Goal: Check status: Check status

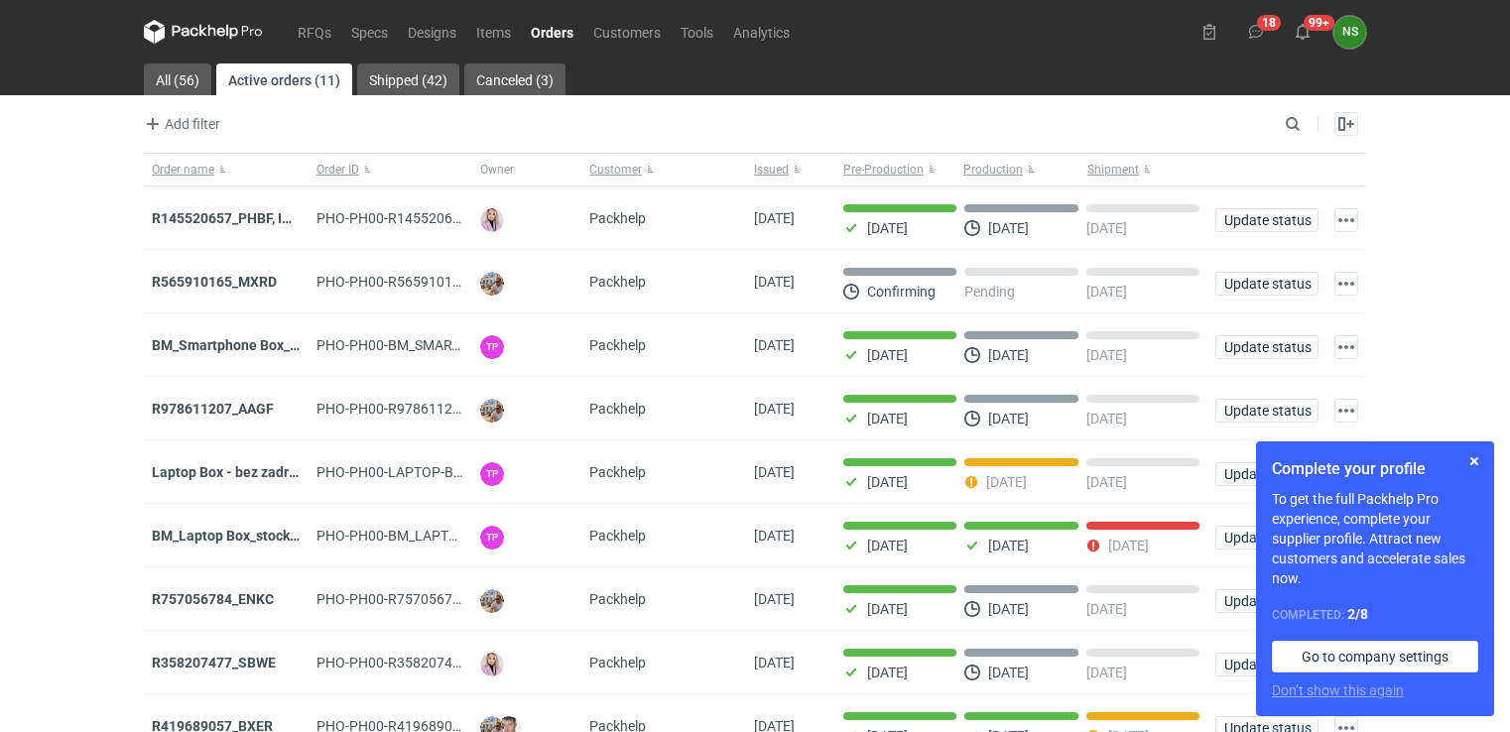
scroll to position [210, 0]
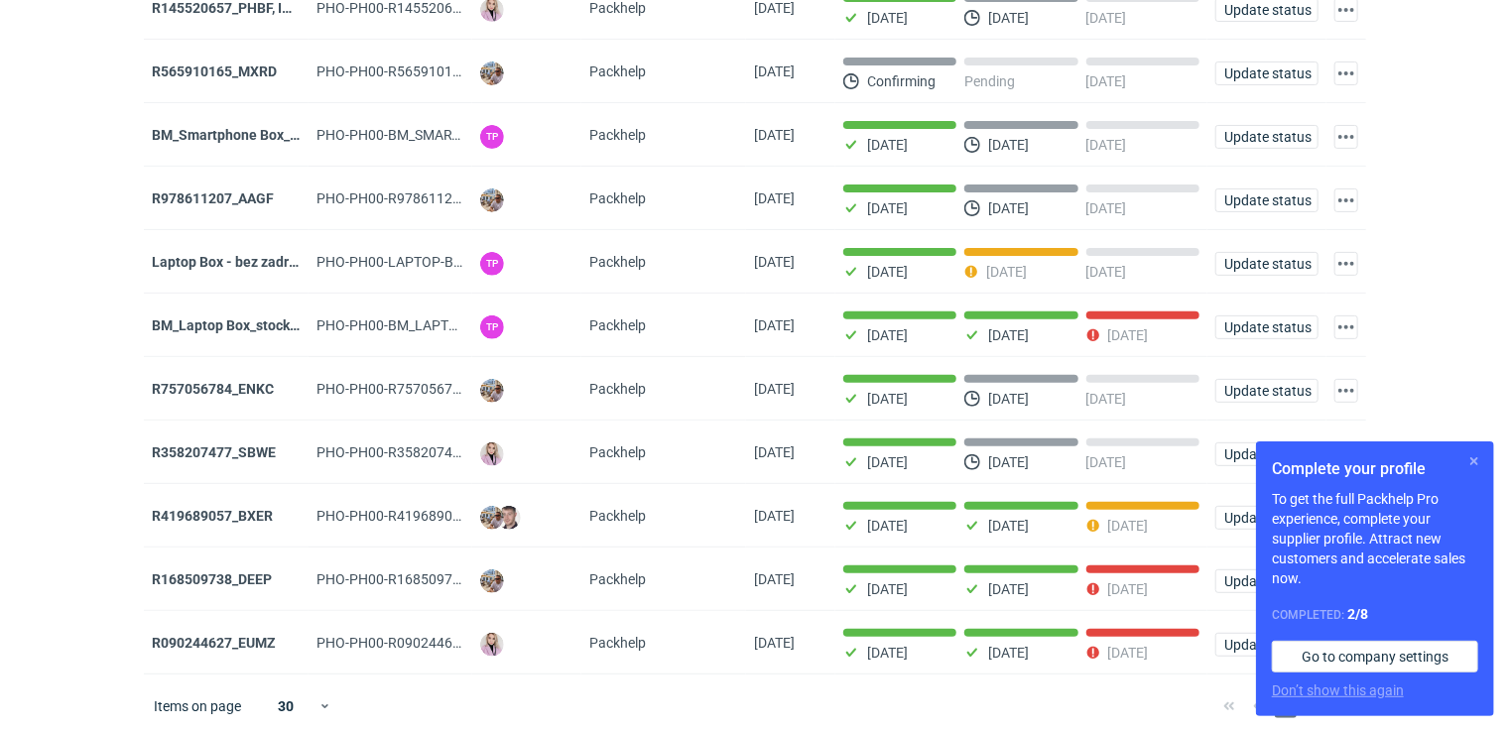
click at [1474, 457] on button "button" at bounding box center [1475, 462] width 24 height 24
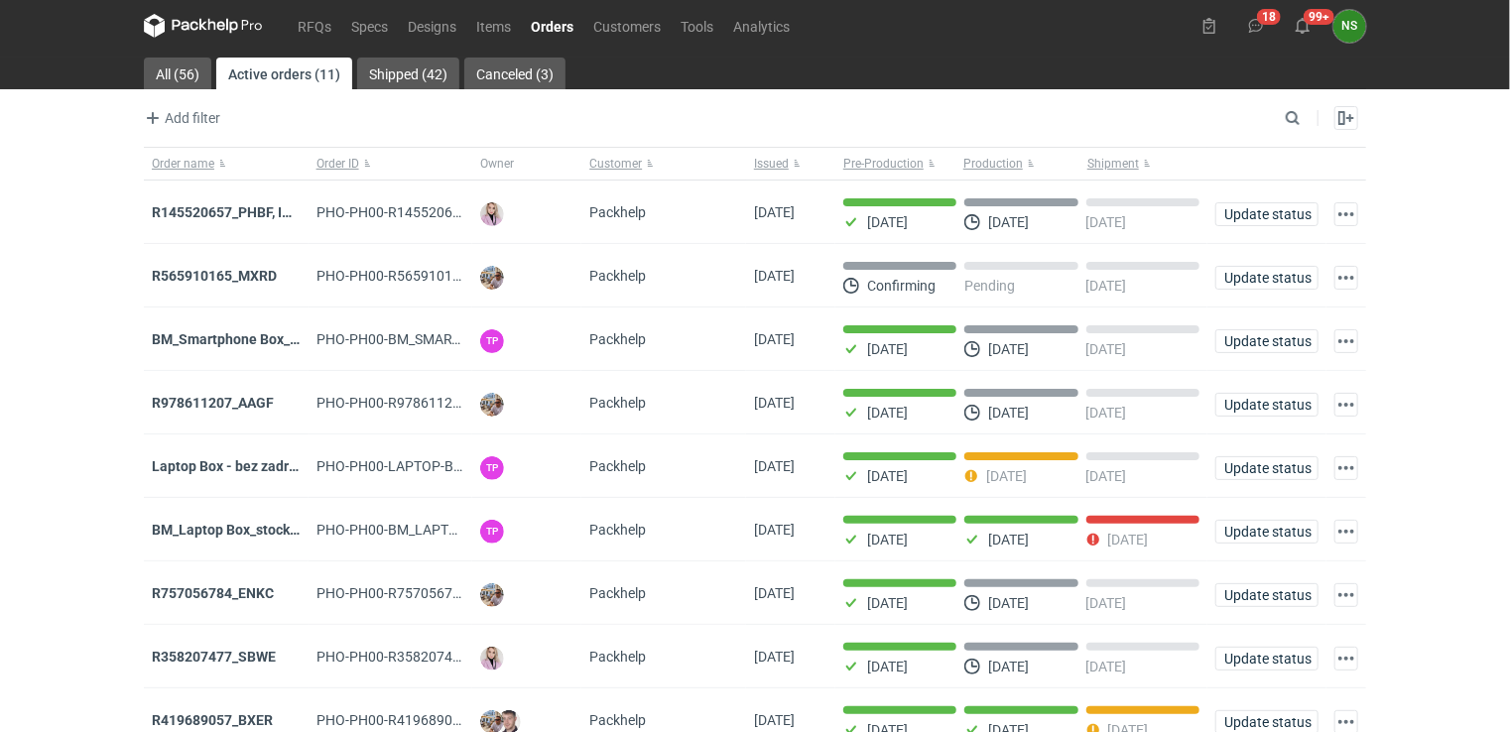
scroll to position [0, 0]
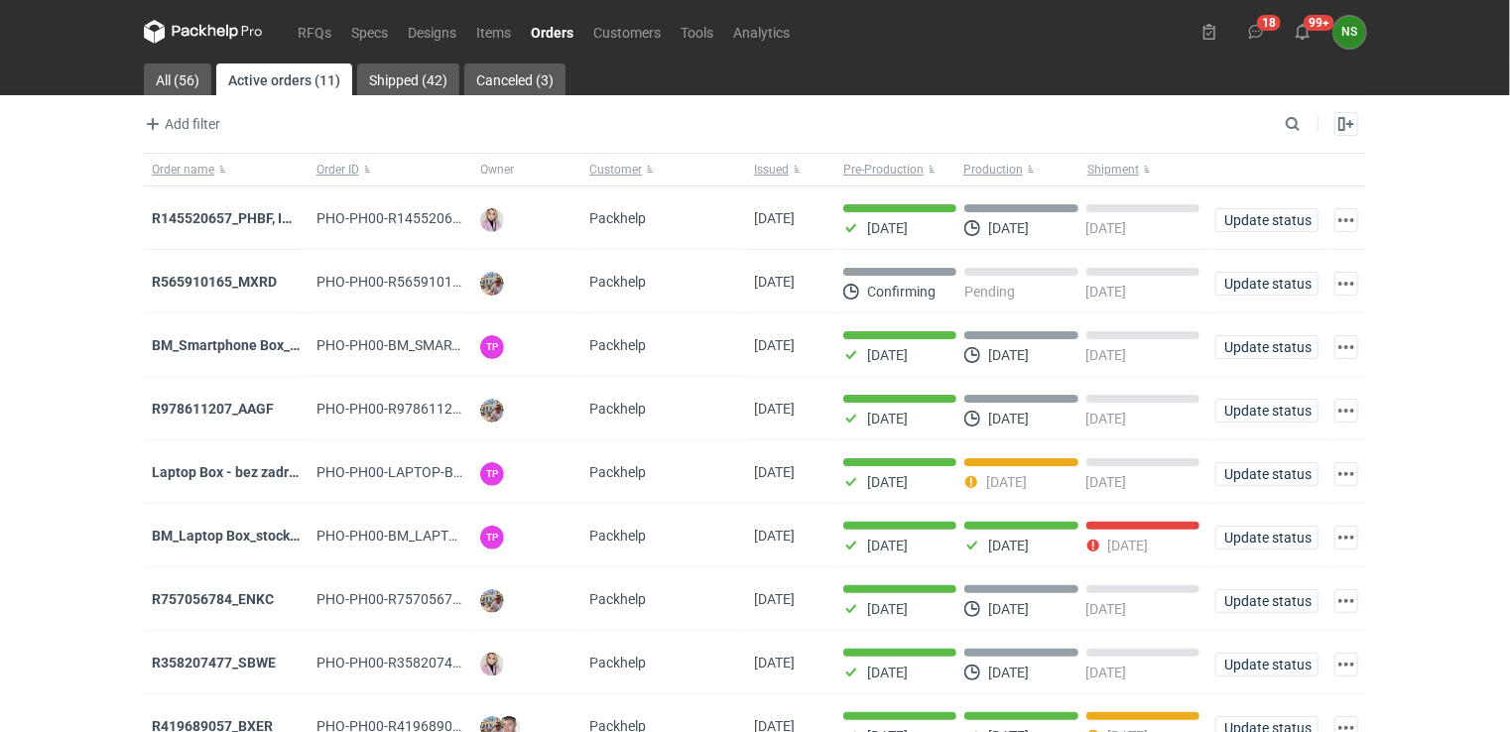
click at [560, 37] on link "Orders" at bounding box center [552, 32] width 63 height 24
click at [1286, 125] on input "Search" at bounding box center [1206, 124] width 196 height 24
paste input "R419689057_BXER"
type input "R419689057_BXER"
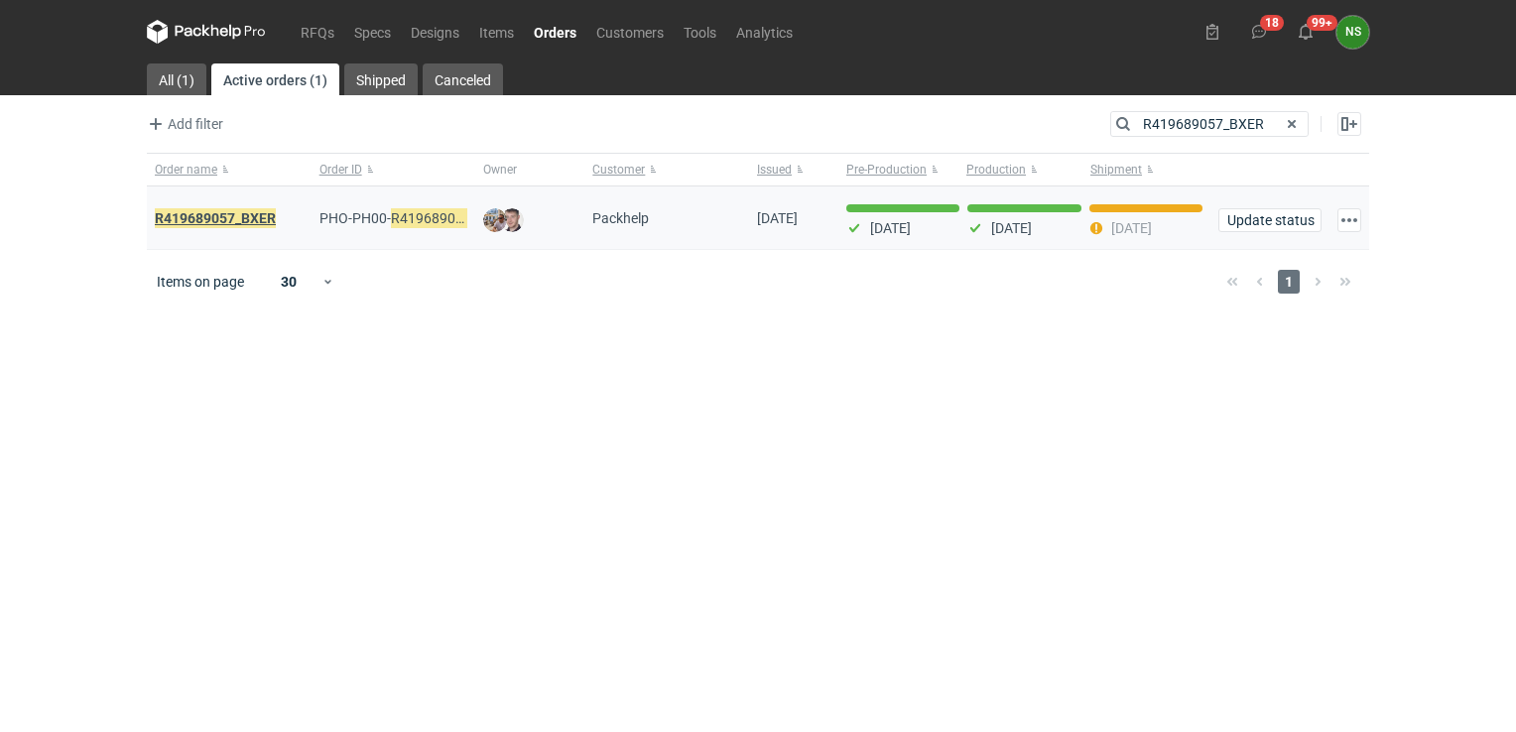
click at [245, 222] on em "R419689057_BXER" at bounding box center [215, 218] width 121 height 22
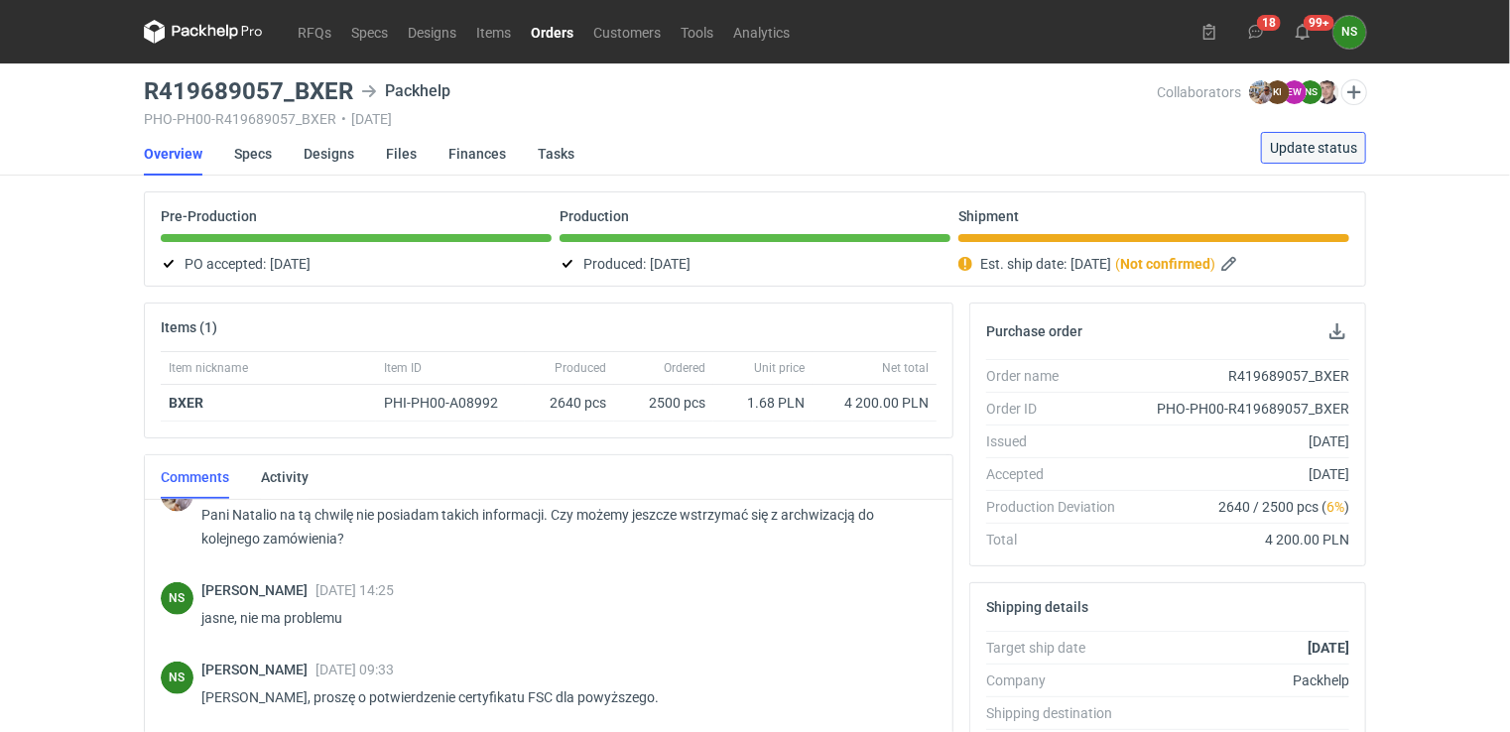
click at [1302, 141] on span "Update status" at bounding box center [1313, 148] width 87 height 14
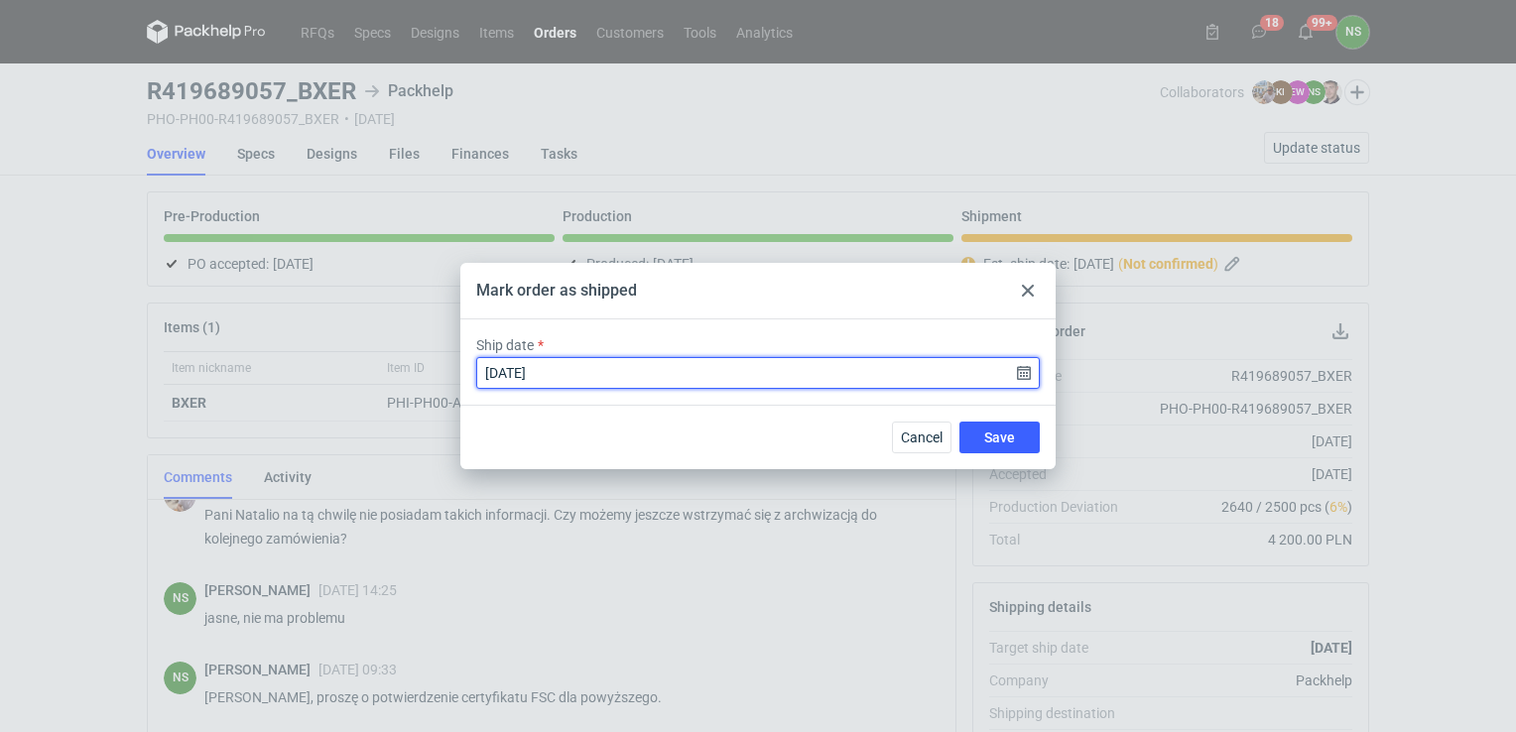
click at [1020, 371] on input "[DATE]" at bounding box center [758, 373] width 564 height 32
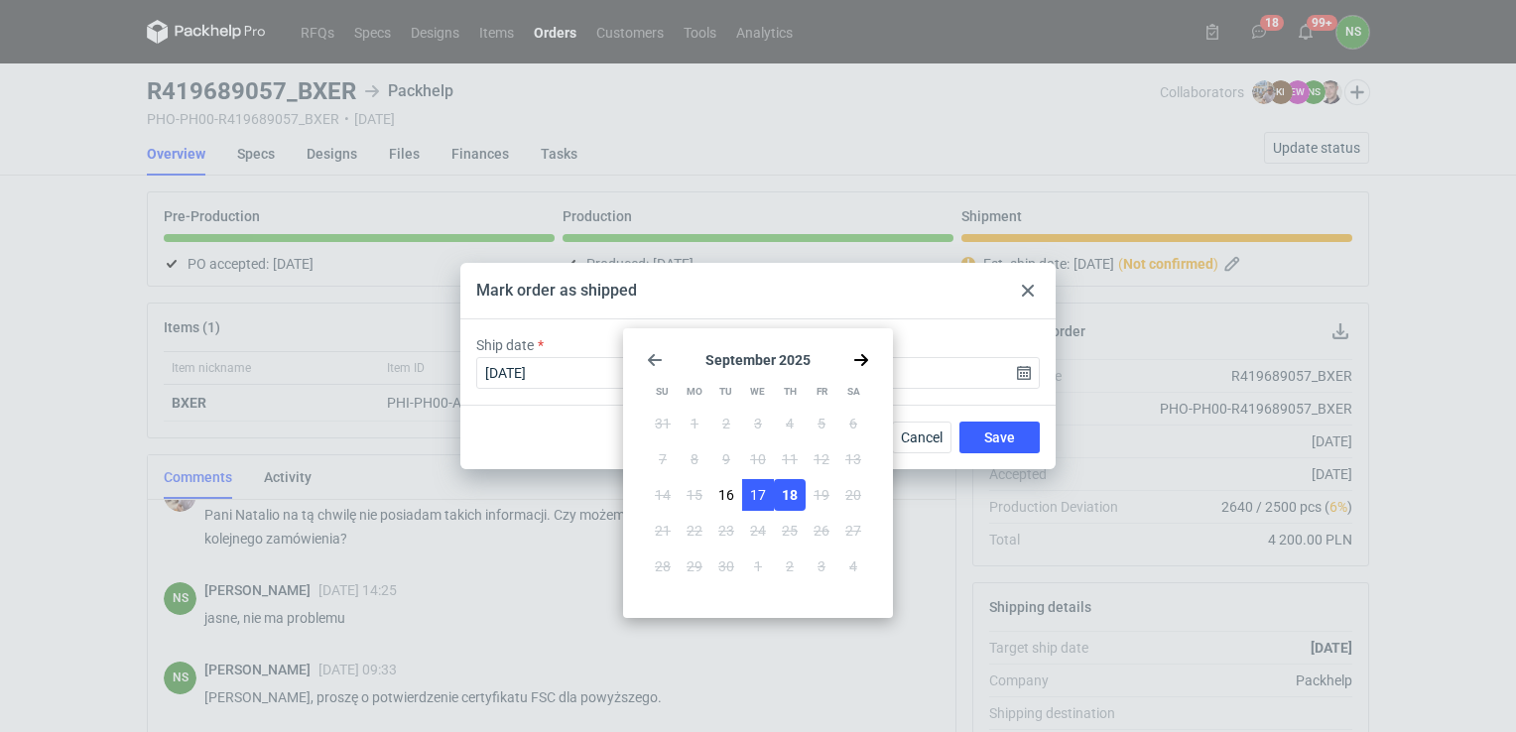
click at [750, 496] on span "17" at bounding box center [758, 495] width 16 height 20
type input "[DATE]"
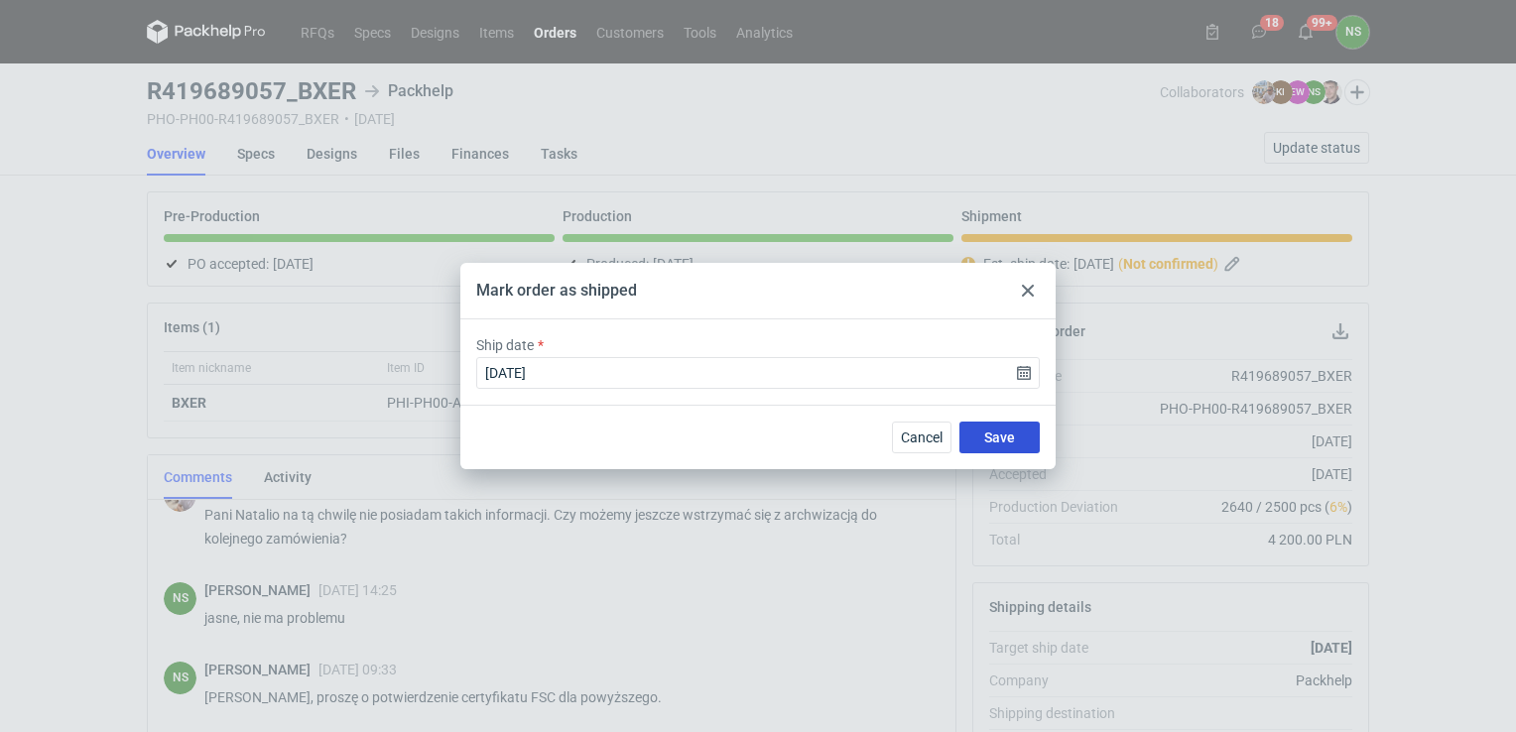
click at [996, 447] on button "Save" at bounding box center [1000, 438] width 80 height 32
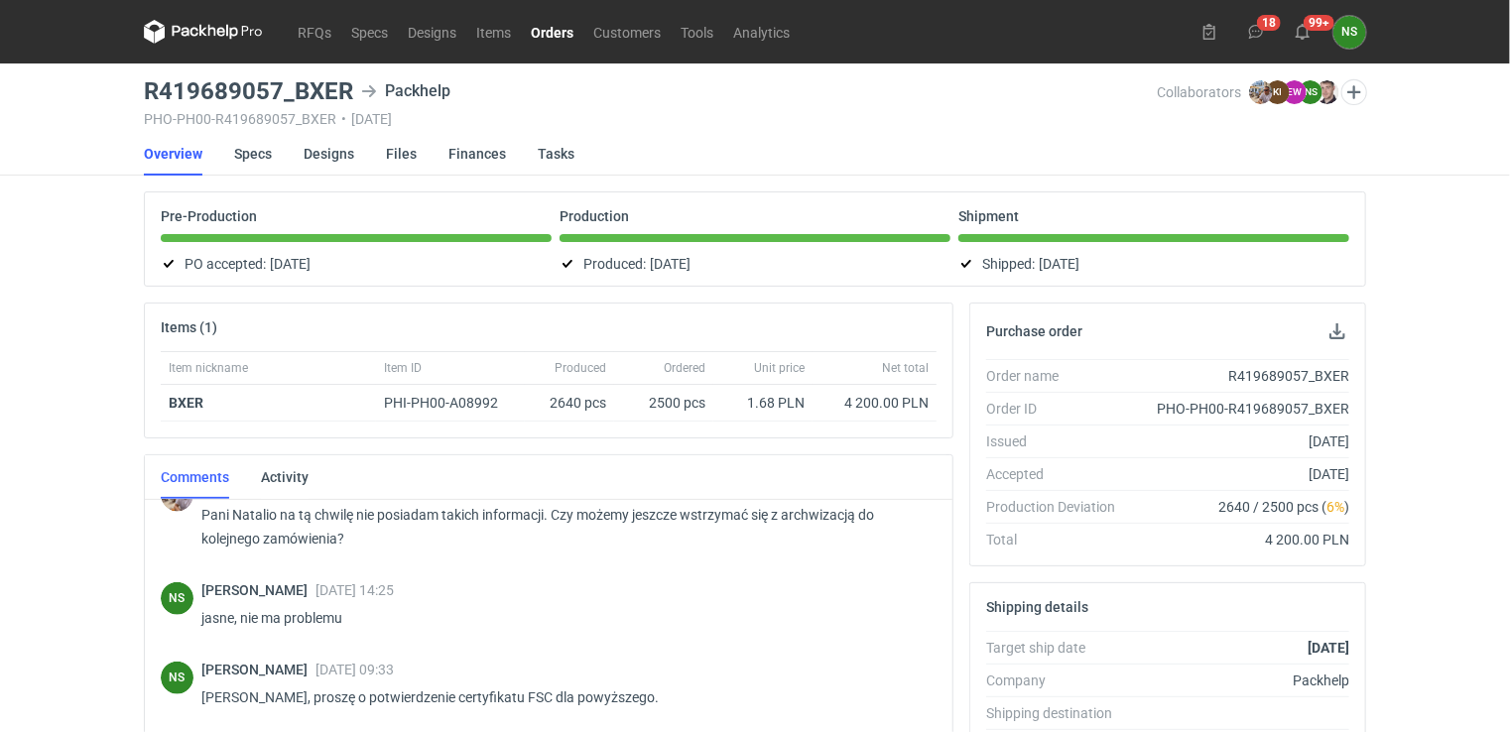
click at [546, 35] on link "Orders" at bounding box center [552, 32] width 63 height 24
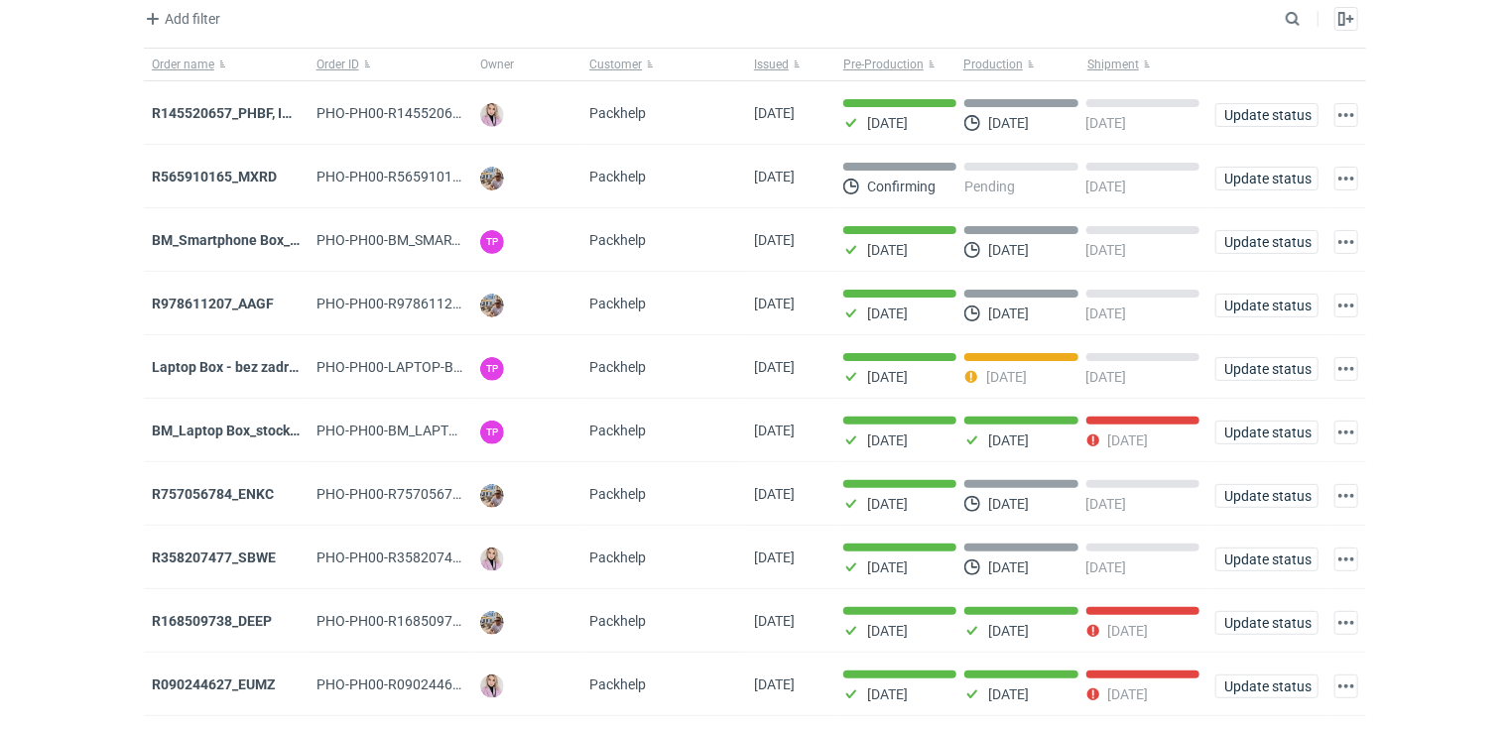
scroll to position [147, 0]
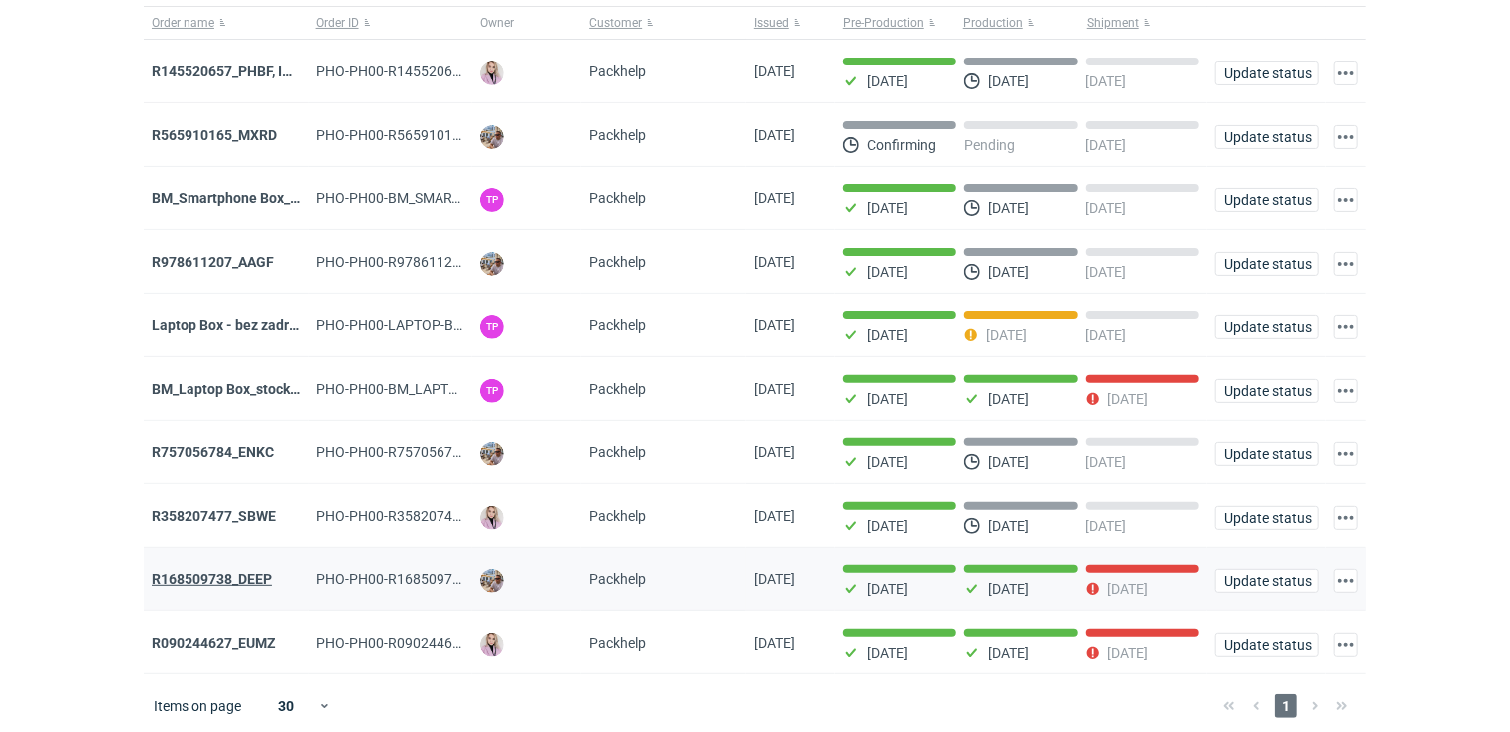
click at [246, 574] on strong "R168509738_DEEP" at bounding box center [212, 580] width 120 height 16
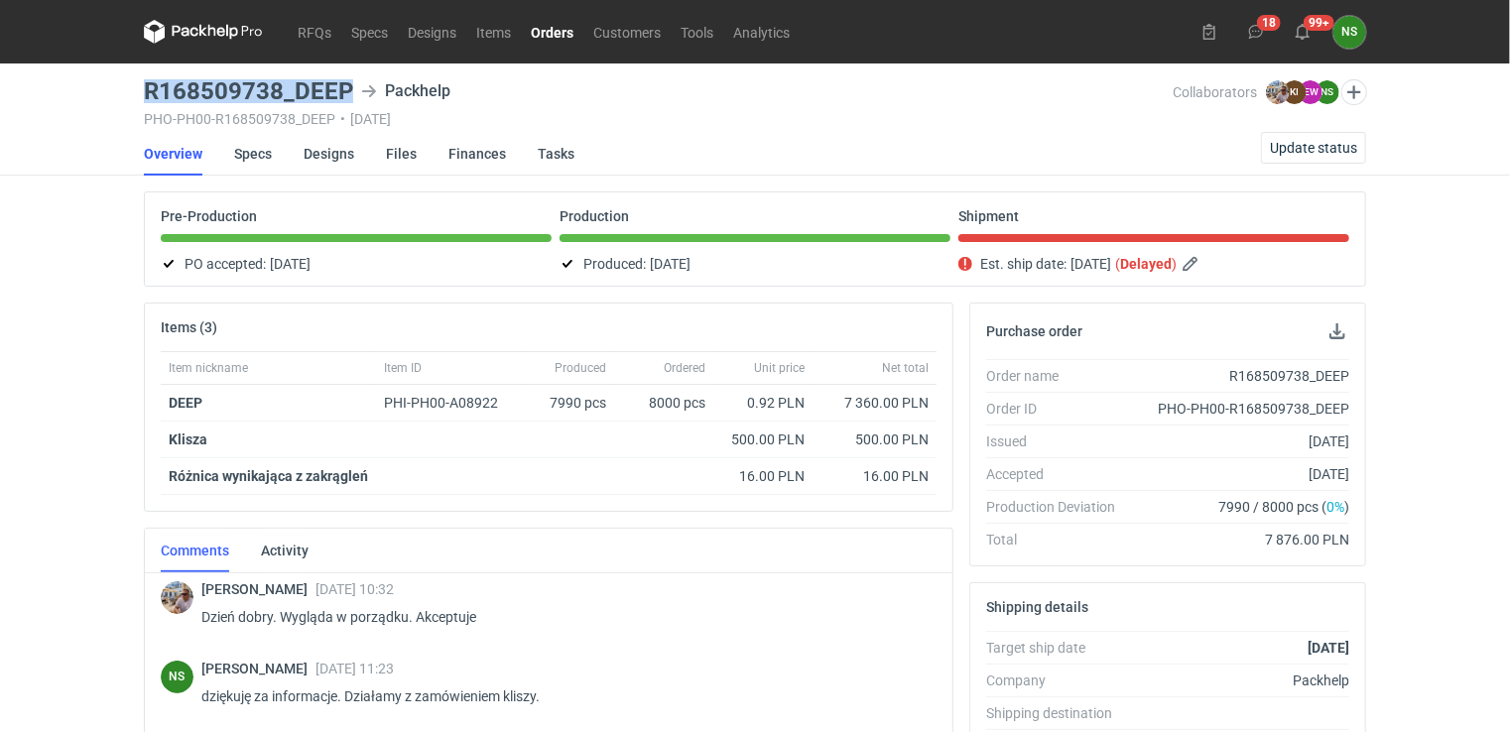
drag, startPoint x: 349, startPoint y: 81, endPoint x: 140, endPoint y: 82, distance: 209.4
click at [140, 82] on main "R168509738_DEEP Packhelp PHO-PH00-R168509738_DEEP • [DATE] Collaborators [PERSO…" at bounding box center [755, 670] width 1238 height 1212
copy h3 "R168509738_DEEP"
click at [1294, 153] on span "Update status" at bounding box center [1313, 148] width 87 height 14
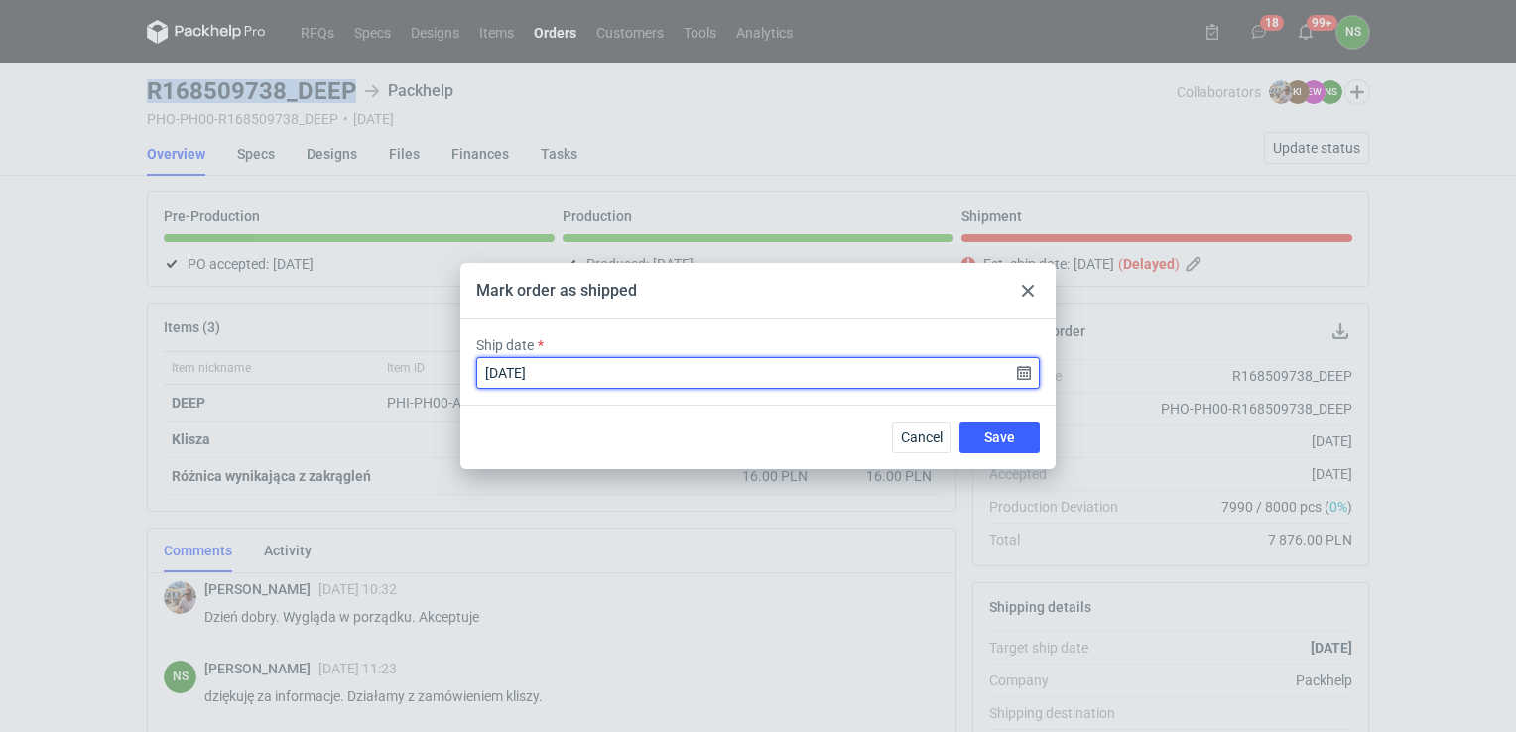
click at [1017, 373] on input "[DATE]" at bounding box center [758, 373] width 564 height 32
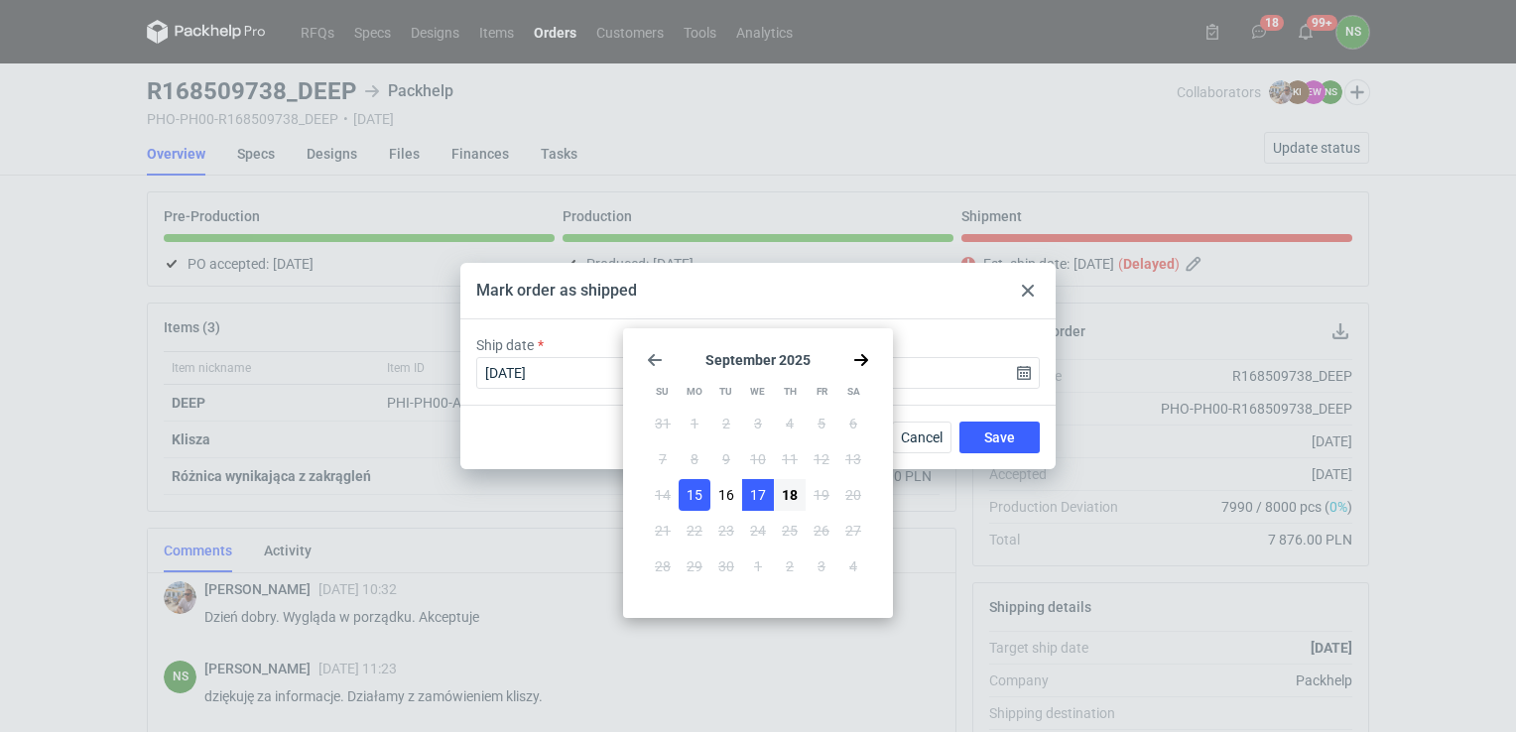
click at [762, 496] on span "17" at bounding box center [758, 495] width 16 height 20
type input "[DATE]"
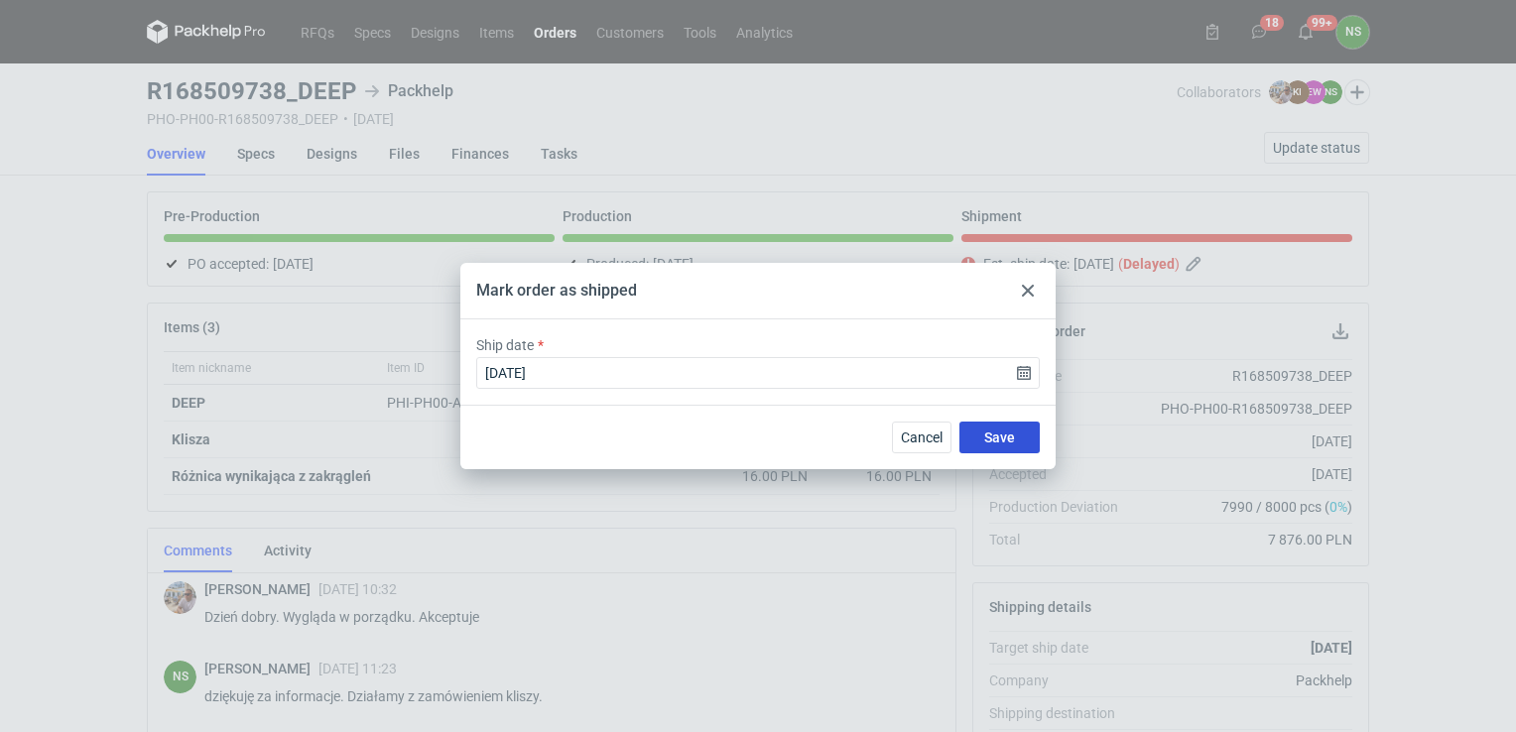
drag, startPoint x: 998, startPoint y: 440, endPoint x: 616, endPoint y: 427, distance: 382.2
click at [997, 439] on span "Save" at bounding box center [999, 438] width 31 height 14
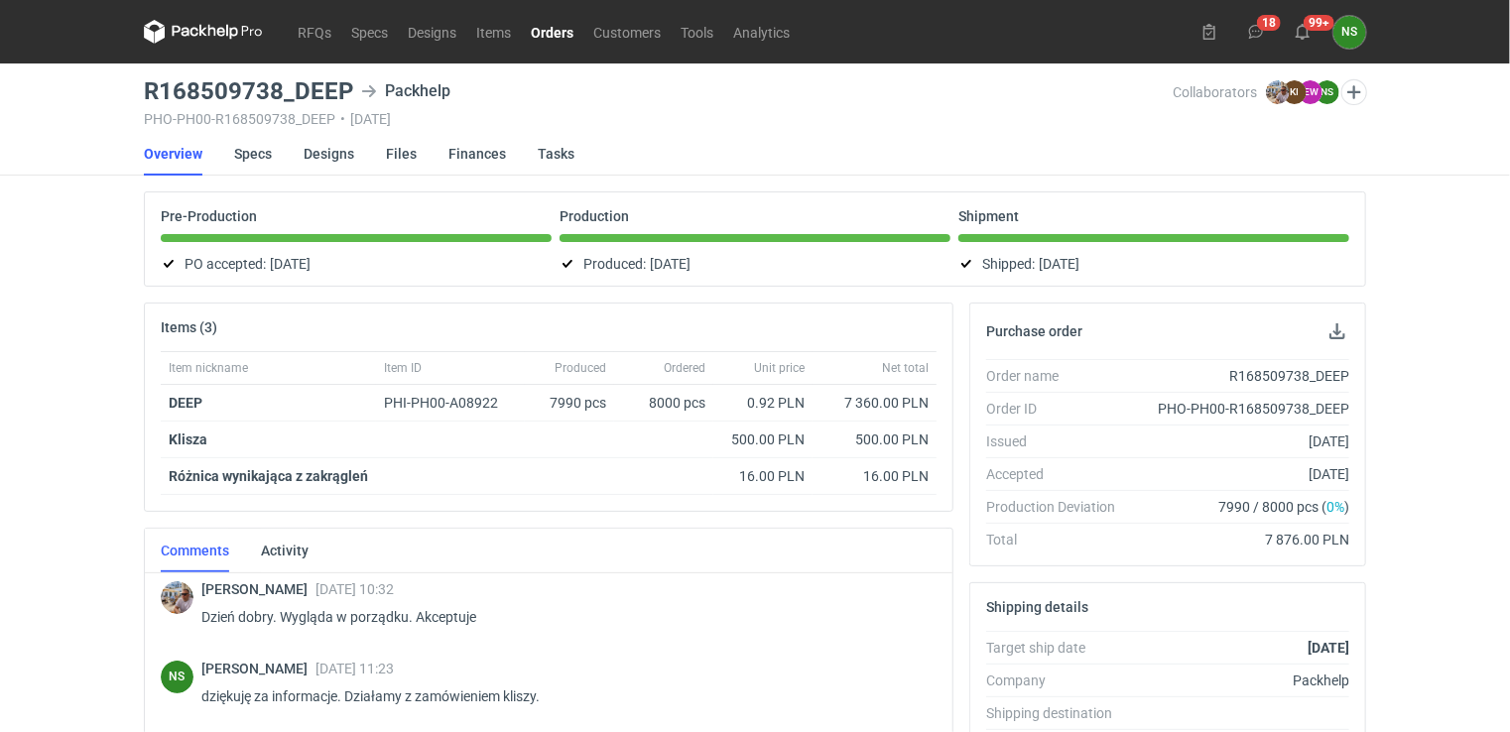
click at [544, 34] on link "Orders" at bounding box center [552, 32] width 63 height 24
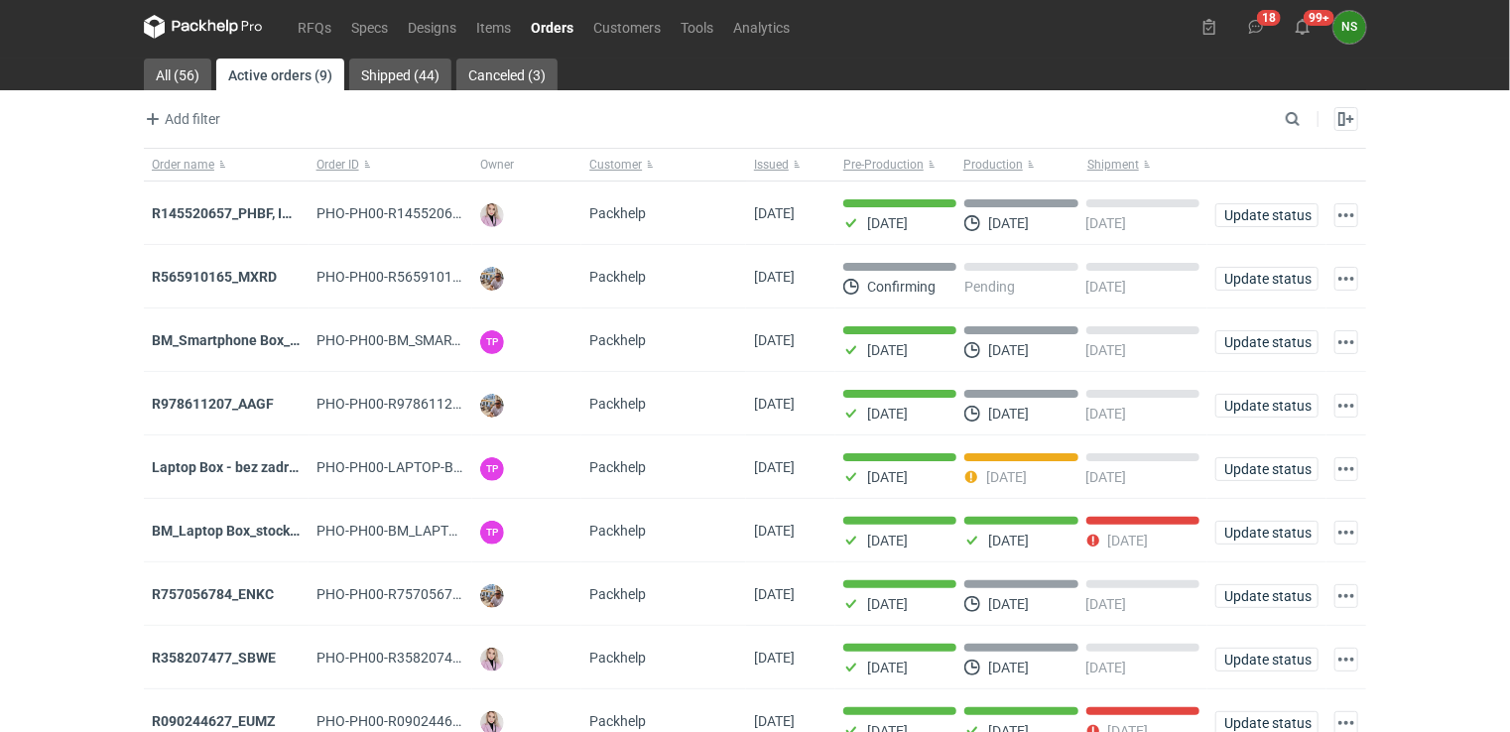
scroll to position [84, 0]
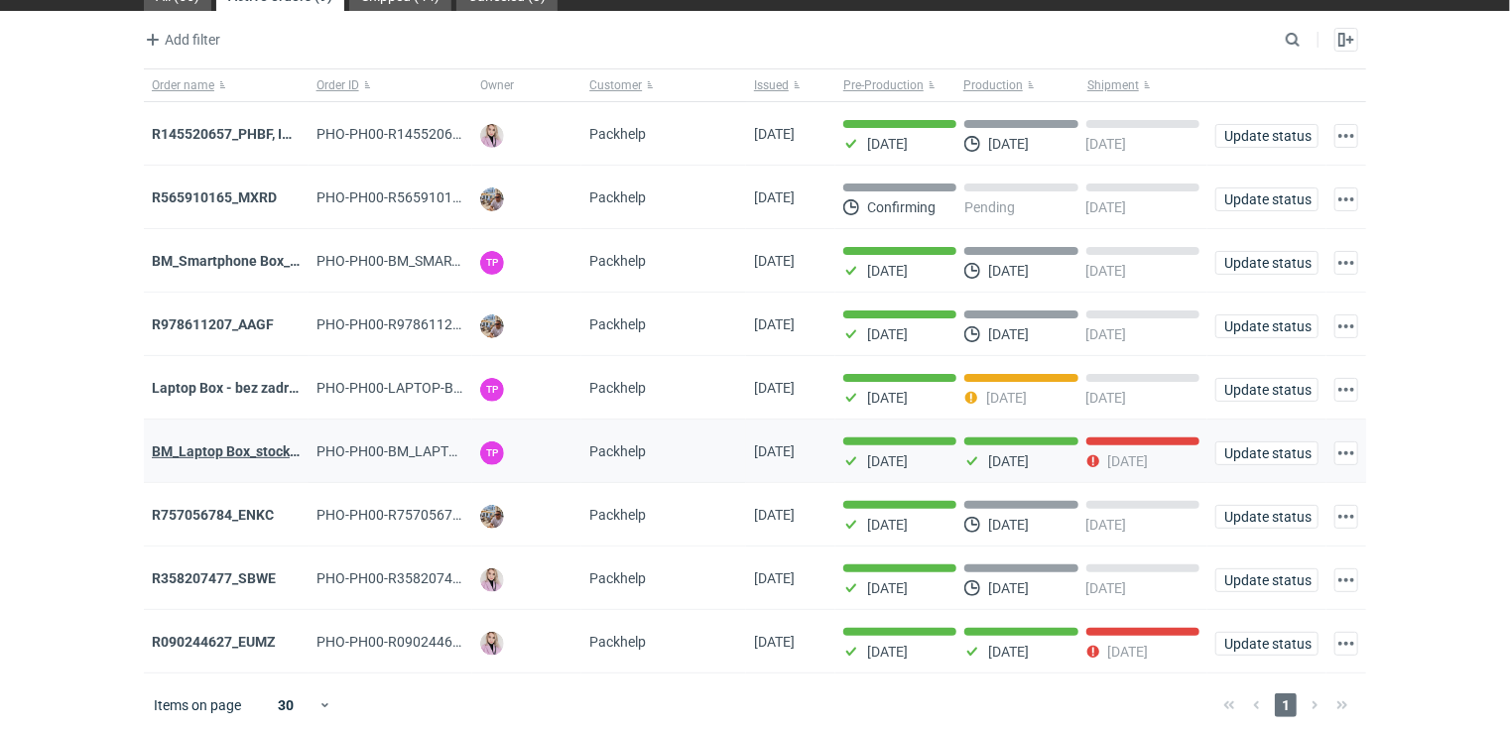
click at [242, 453] on strong "BM_Laptop Box_stock_05" at bounding box center [232, 452] width 160 height 16
